Goal: Entertainment & Leisure: Consume media (video, audio)

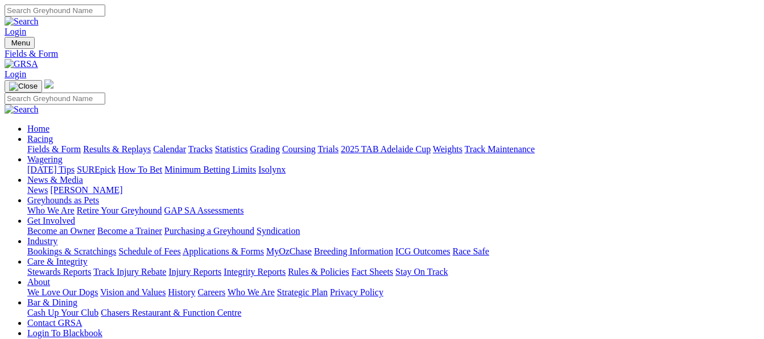
click at [138, 144] on link "Results & Replays" at bounding box center [117, 149] width 68 height 10
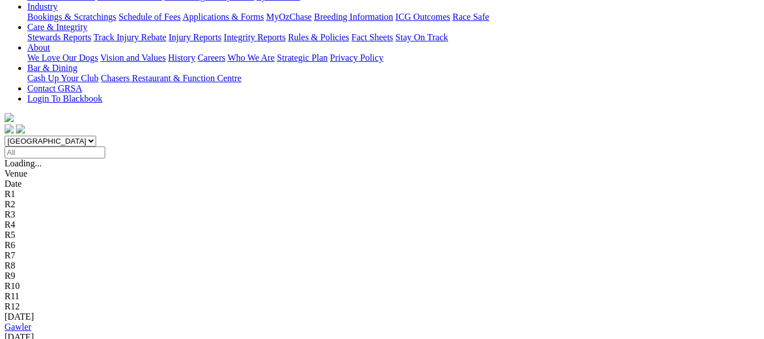
scroll to position [258, 0]
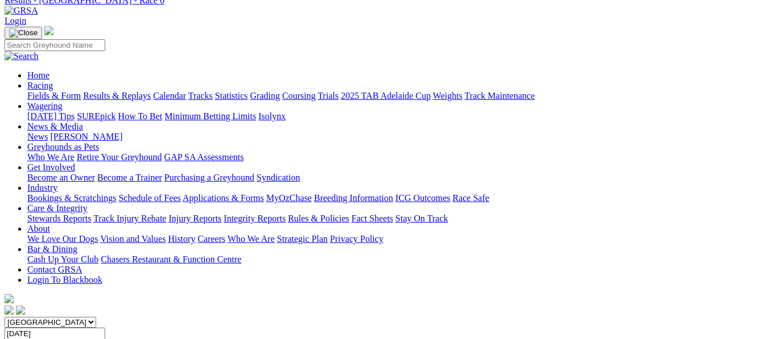
scroll to position [27, 0]
